Goal: Task Accomplishment & Management: Manage account settings

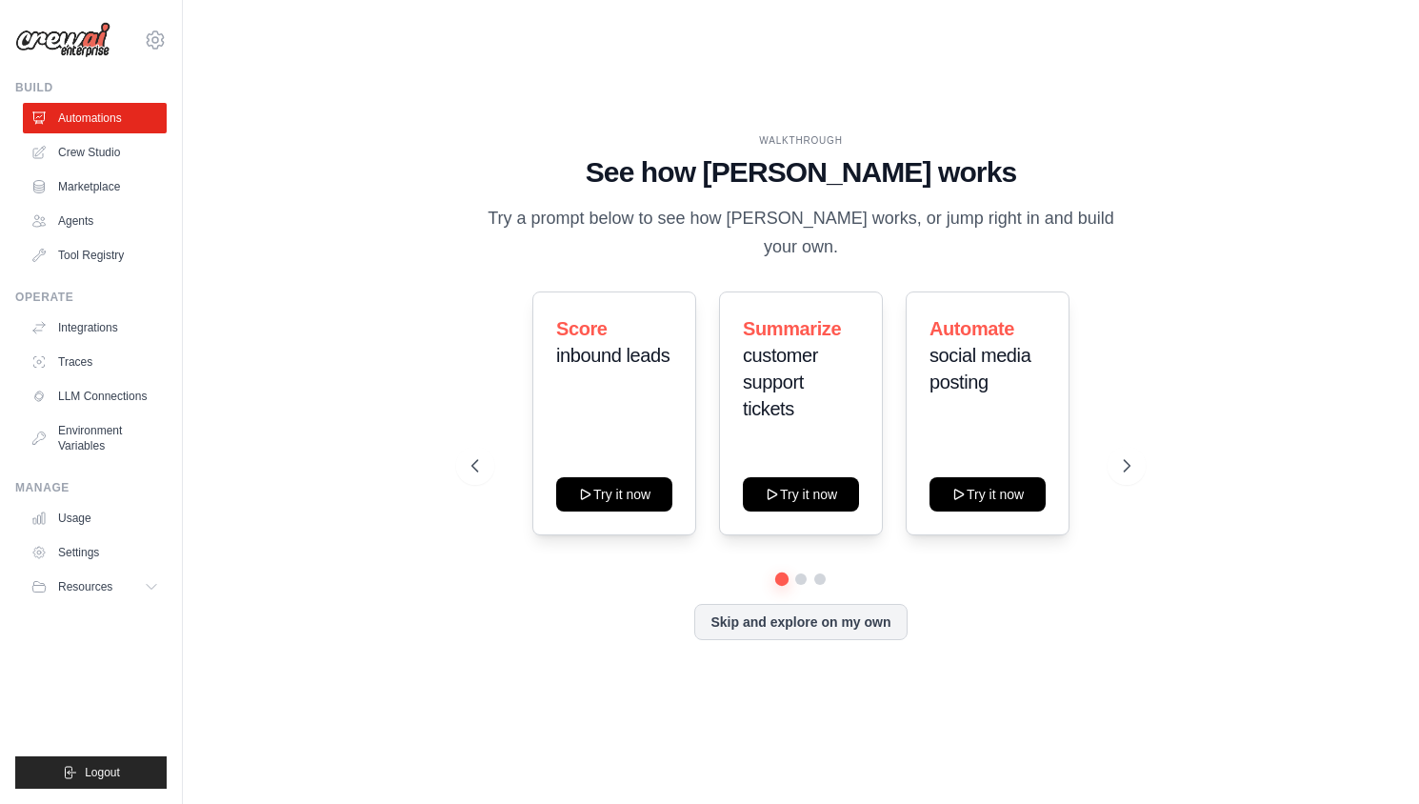
click at [84, 37] on img at bounding box center [62, 40] width 95 height 36
click at [152, 40] on icon at bounding box center [155, 40] width 6 height 6
click at [122, 131] on link "Settings" at bounding box center [155, 128] width 168 height 34
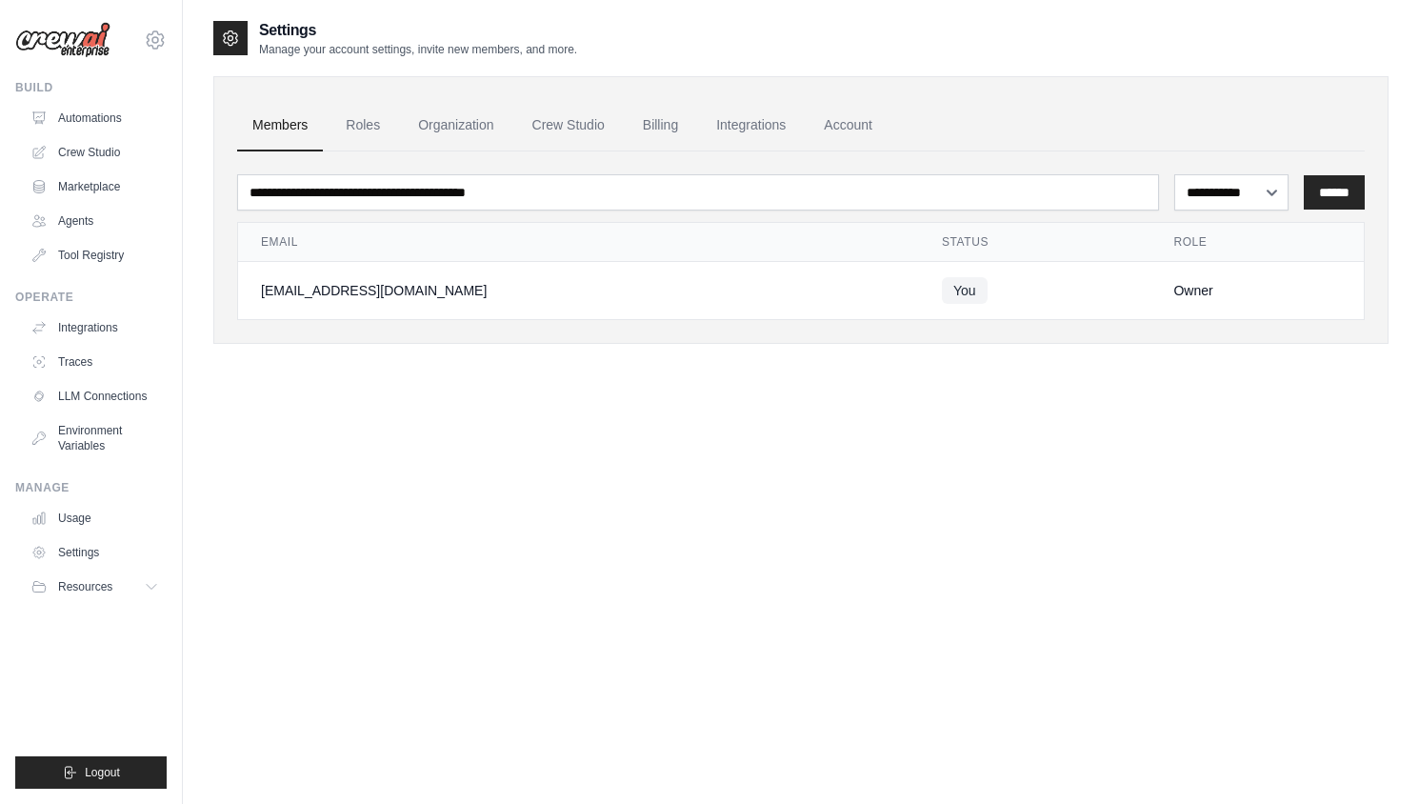
click at [87, 42] on img at bounding box center [62, 40] width 95 height 36
